Goal: Transaction & Acquisition: Purchase product/service

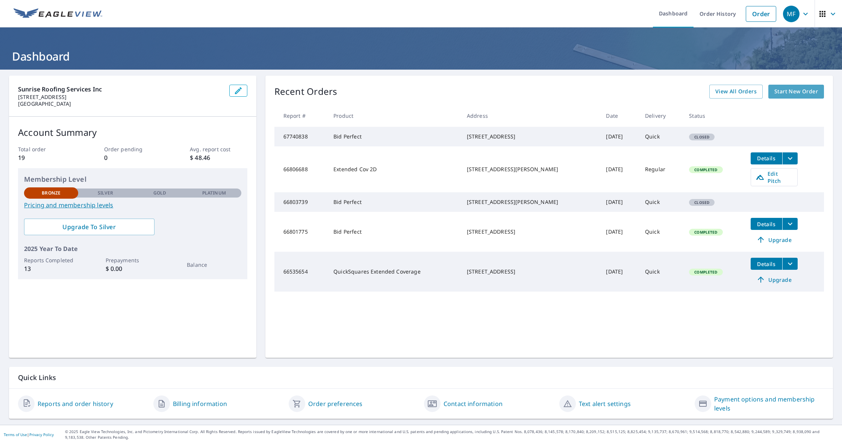
click at [790, 96] on span "Start New Order" at bounding box center [797, 91] width 44 height 9
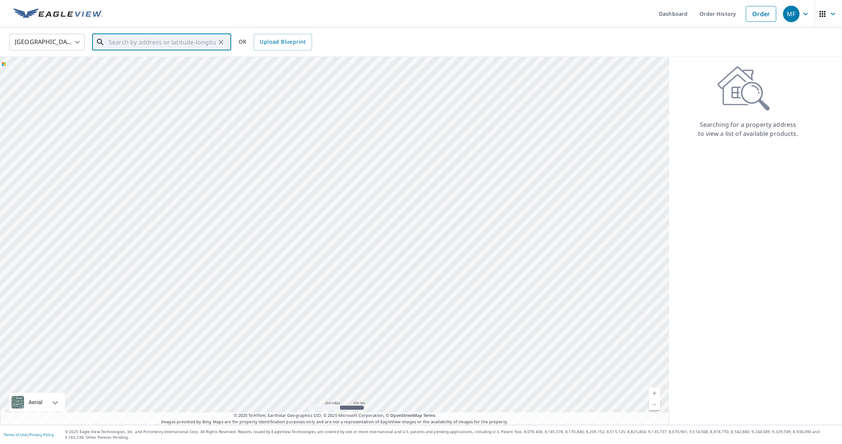
click at [132, 46] on input "text" at bounding box center [162, 42] width 107 height 21
paste input "[STREET_ADDRESS]"
click at [164, 67] on span "[STREET_ADDRESS]" at bounding box center [166, 63] width 118 height 9
type input "[STREET_ADDRESS]"
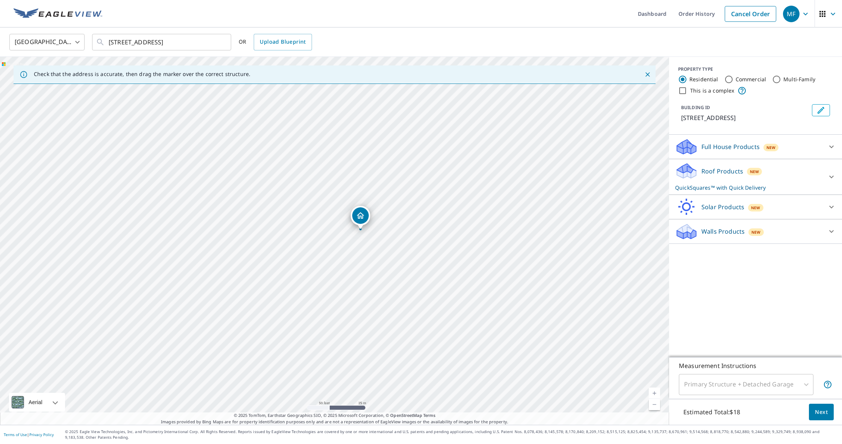
drag, startPoint x: 366, startPoint y: 276, endPoint x: 405, endPoint y: 205, distance: 81.5
click at [373, 254] on div "[STREET_ADDRESS]" at bounding box center [334, 241] width 669 height 368
drag, startPoint x: 406, startPoint y: 236, endPoint x: 390, endPoint y: 235, distance: 15.8
click at [348, 232] on div "[STREET_ADDRESS]" at bounding box center [334, 241] width 669 height 368
click at [431, 250] on div "[STREET_ADDRESS]" at bounding box center [334, 241] width 669 height 368
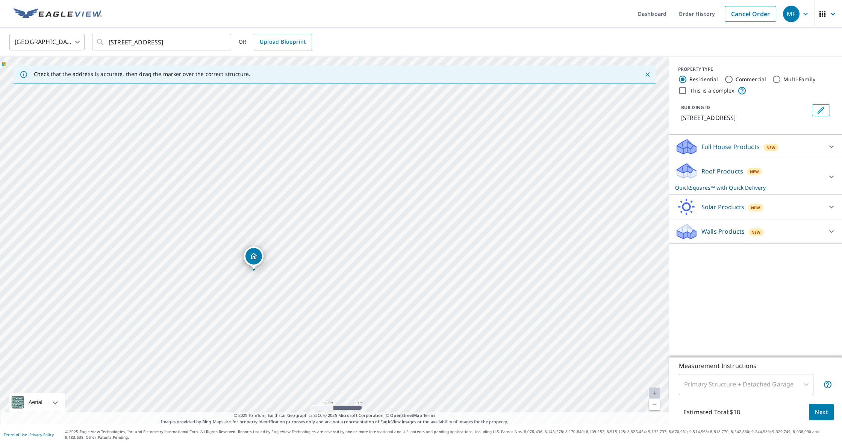
drag, startPoint x: 410, startPoint y: 259, endPoint x: 359, endPoint y: 292, distance: 60.6
click at [359, 292] on div "[STREET_ADDRESS]" at bounding box center [334, 241] width 669 height 368
drag, startPoint x: 338, startPoint y: 274, endPoint x: 217, endPoint y: 221, distance: 132.4
click at [217, 221] on div "[STREET_ADDRESS]" at bounding box center [334, 241] width 669 height 368
drag, startPoint x: 133, startPoint y: 202, endPoint x: 374, endPoint y: 202, distance: 241.5
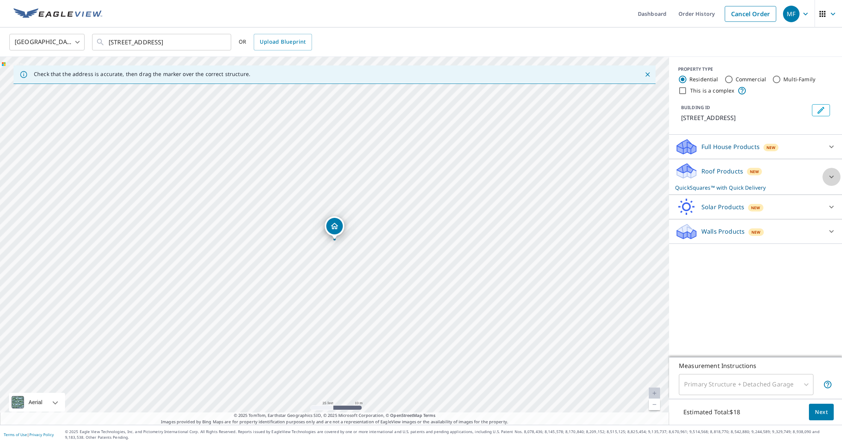
click at [827, 175] on div at bounding box center [832, 177] width 18 height 18
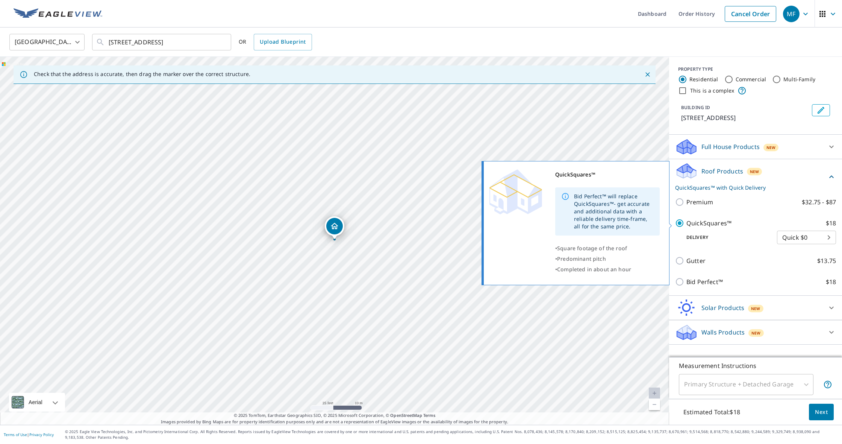
click at [691, 227] on p "QuickSquares™" at bounding box center [709, 223] width 45 height 9
click at [687, 227] on input "QuickSquares™ $18" at bounding box center [680, 223] width 11 height 9
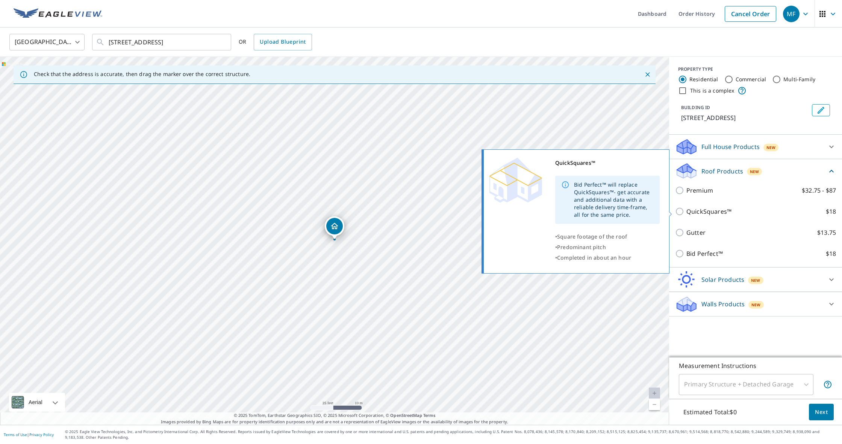
click at [678, 209] on input "QuickSquares™ $18" at bounding box center [680, 211] width 11 height 9
checkbox input "true"
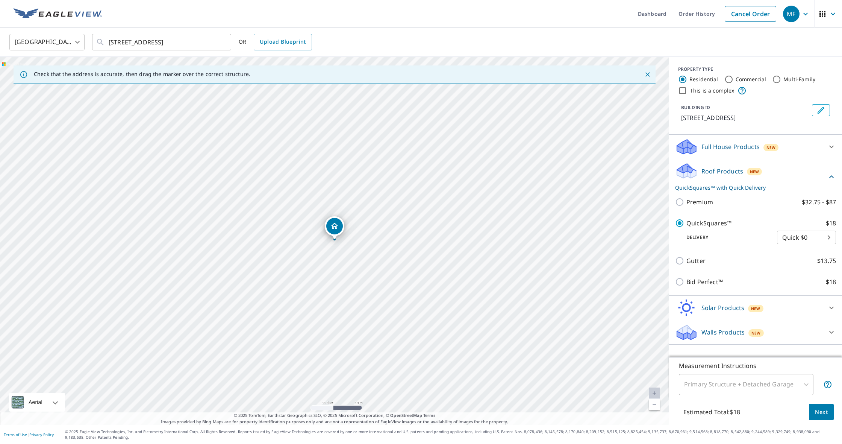
click at [819, 411] on span "Next" at bounding box center [821, 411] width 13 height 9
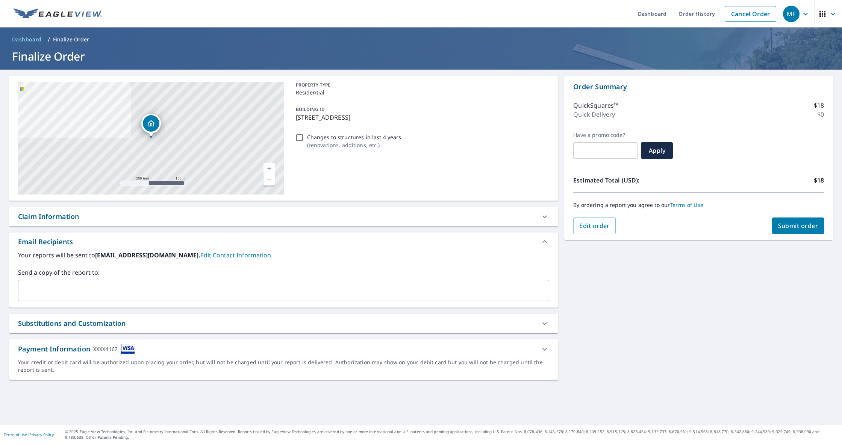
click at [545, 346] on icon at bounding box center [544, 349] width 9 height 9
